Goal: Task Accomplishment & Management: Use online tool/utility

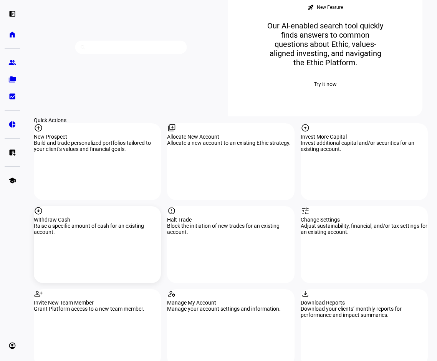
scroll to position [615, 0]
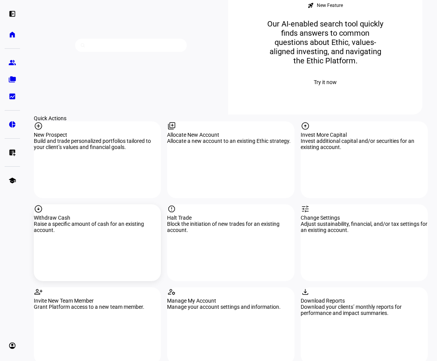
click at [104, 230] on div "Raise a specific amount of cash for an existing account." at bounding box center [97, 227] width 127 height 12
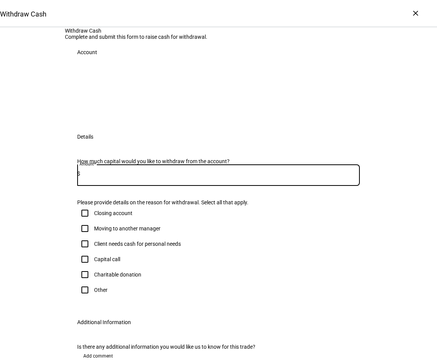
paste input "10,919.18"
type input "10,919.18"
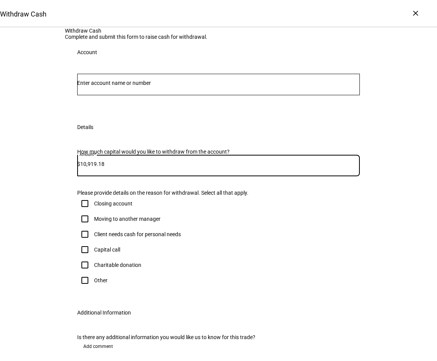
click at [194, 86] on input "Number" at bounding box center [218, 83] width 283 height 6
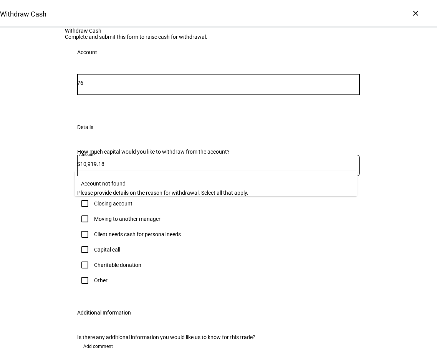
type input "7"
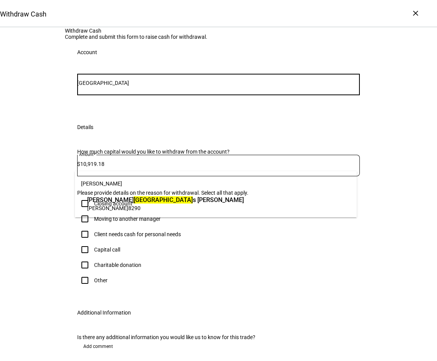
type input "[GEOGRAPHIC_DATA]"
click at [142, 206] on span "IRA Rollover 8290" at bounding box center [165, 207] width 157 height 7
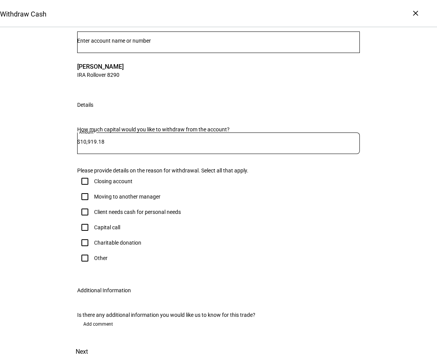
scroll to position [115, 0]
click at [85, 266] on input "Other" at bounding box center [84, 257] width 15 height 15
checkbox input "true"
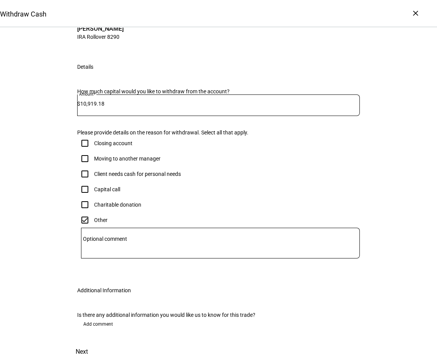
click at [101, 252] on textarea "Optional comment" at bounding box center [220, 243] width 279 height 18
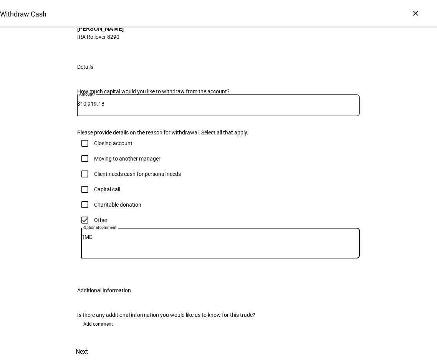
scroll to position [235, 0]
type textarea "RMD"
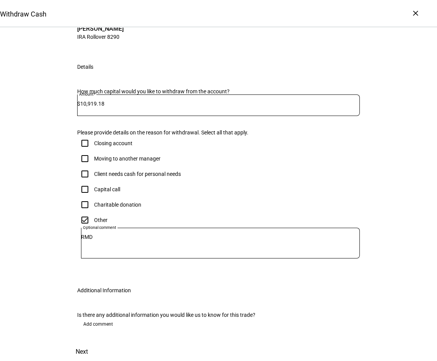
click at [99, 343] on span at bounding box center [82, 352] width 34 height 18
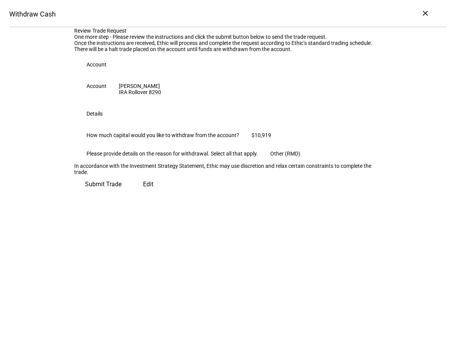
scroll to position [9, 0]
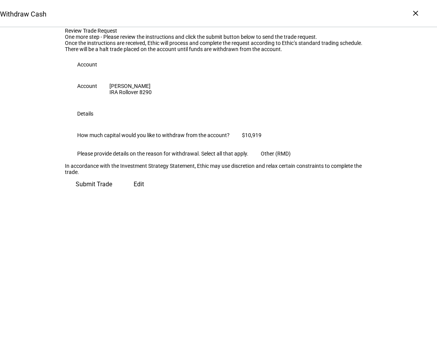
click at [112, 194] on span "Submit Trade" at bounding box center [94, 184] width 36 height 18
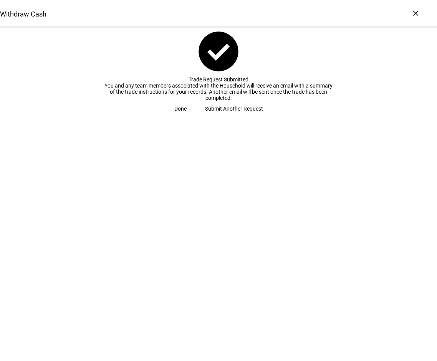
click at [187, 116] on span "Done" at bounding box center [180, 108] width 12 height 15
